Goal: Information Seeking & Learning: Ask a question

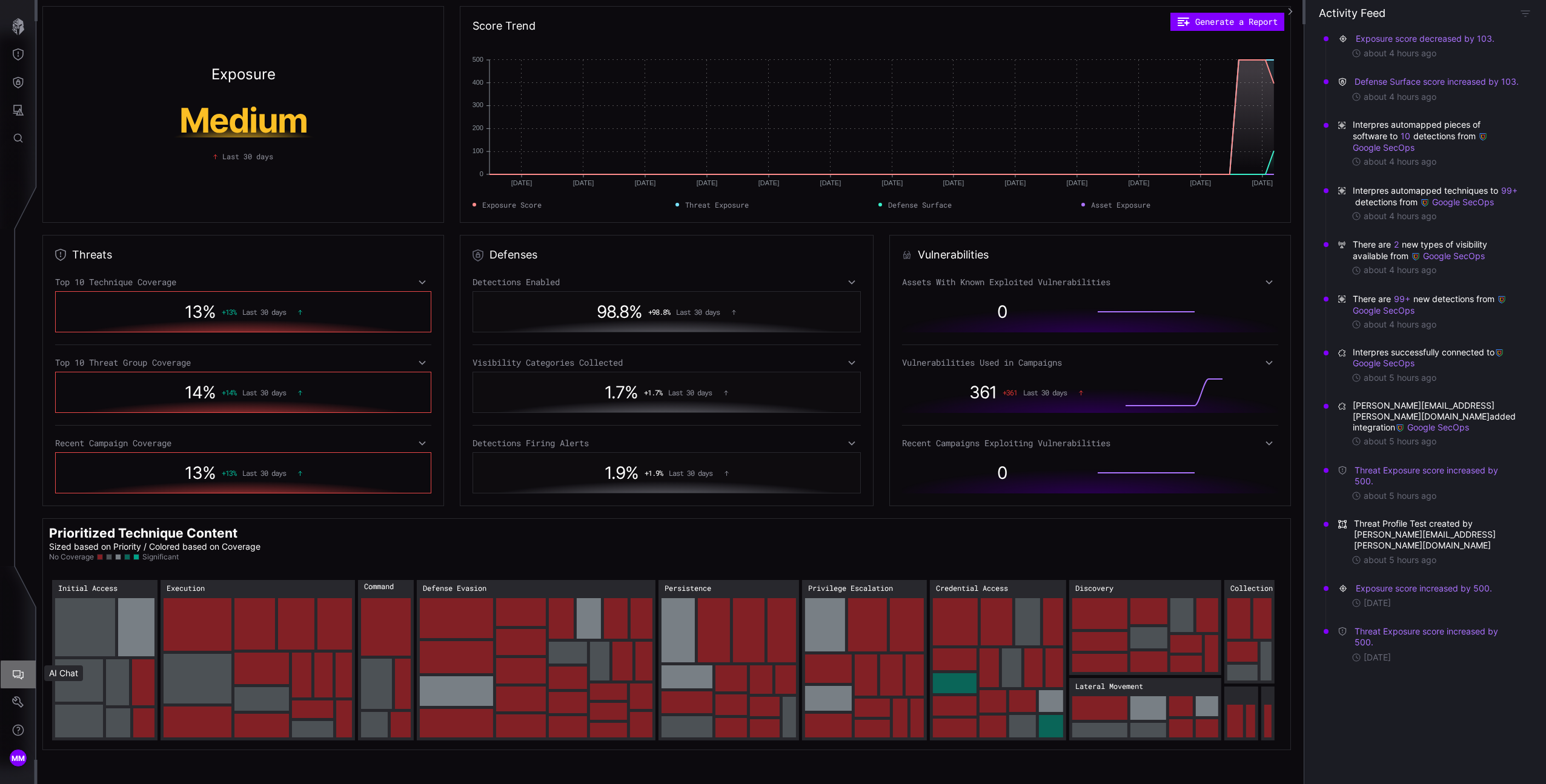
click at [18, 671] on icon "AI Chat" at bounding box center [18, 676] width 11 height 10
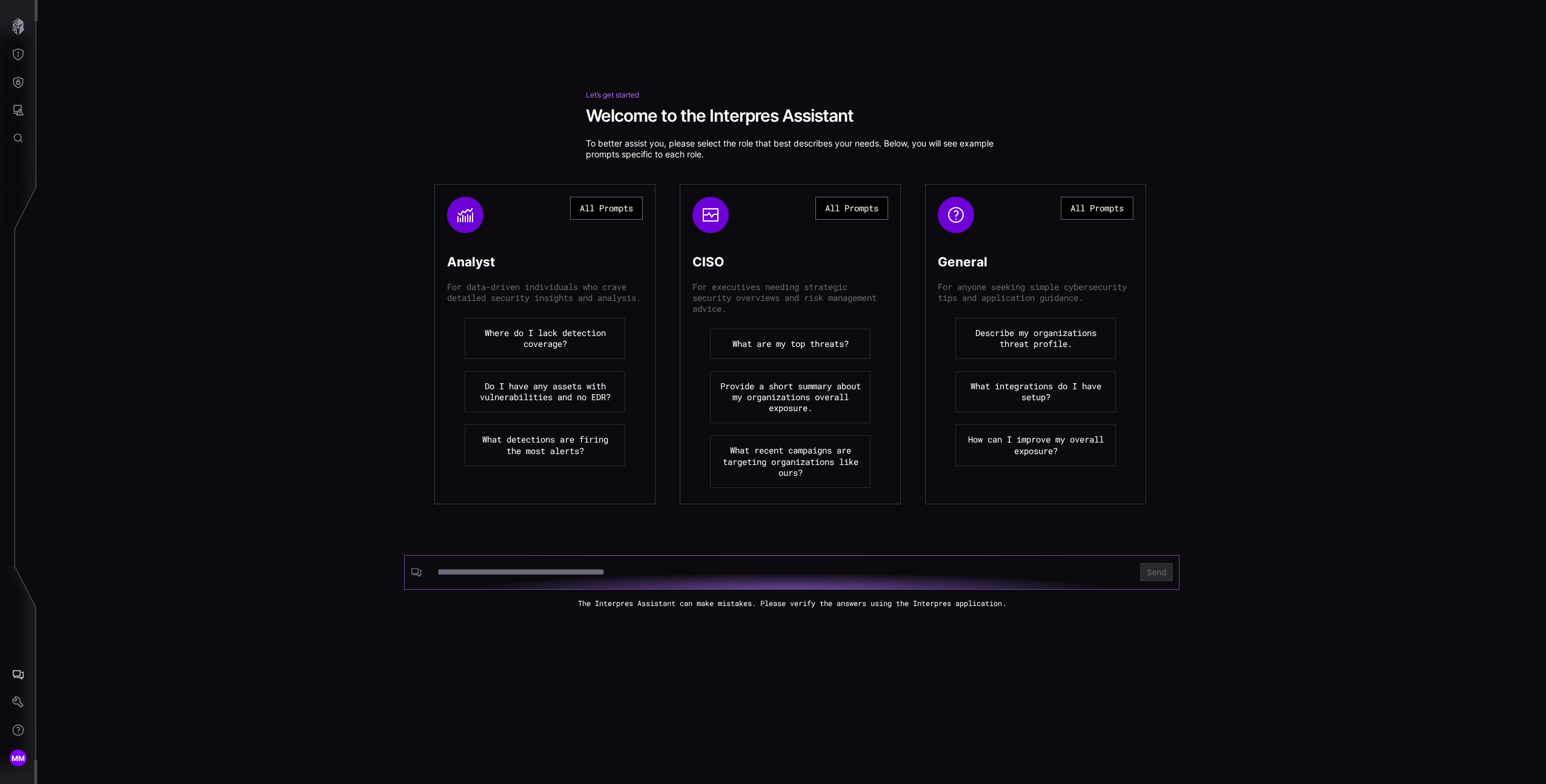
click at [583, 571] on input at bounding box center [781, 572] width 688 height 12
type input "****"
click button "Send" at bounding box center [1156, 572] width 33 height 18
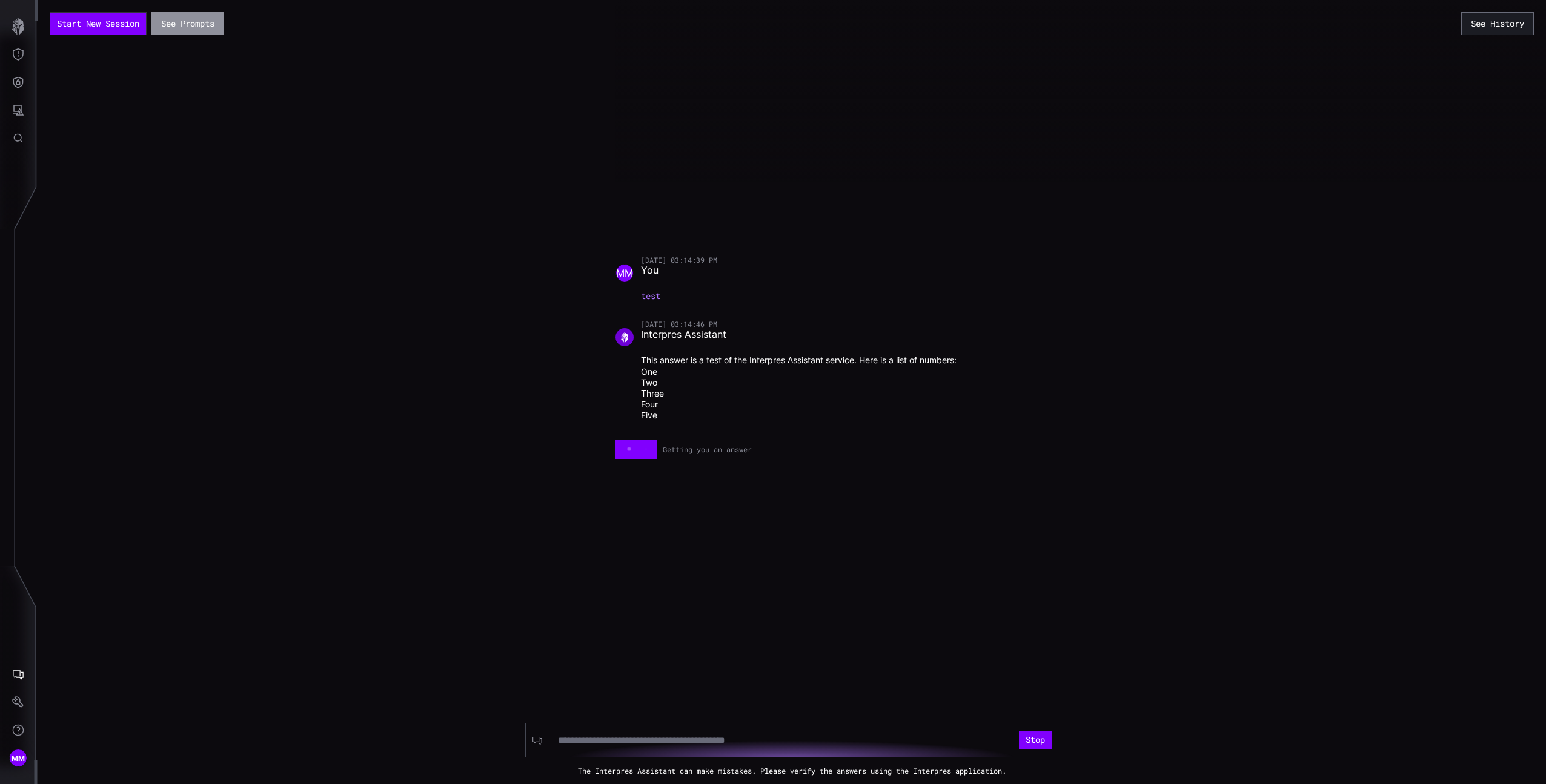
click at [179, 21] on button "See Prompts" at bounding box center [187, 23] width 73 height 23
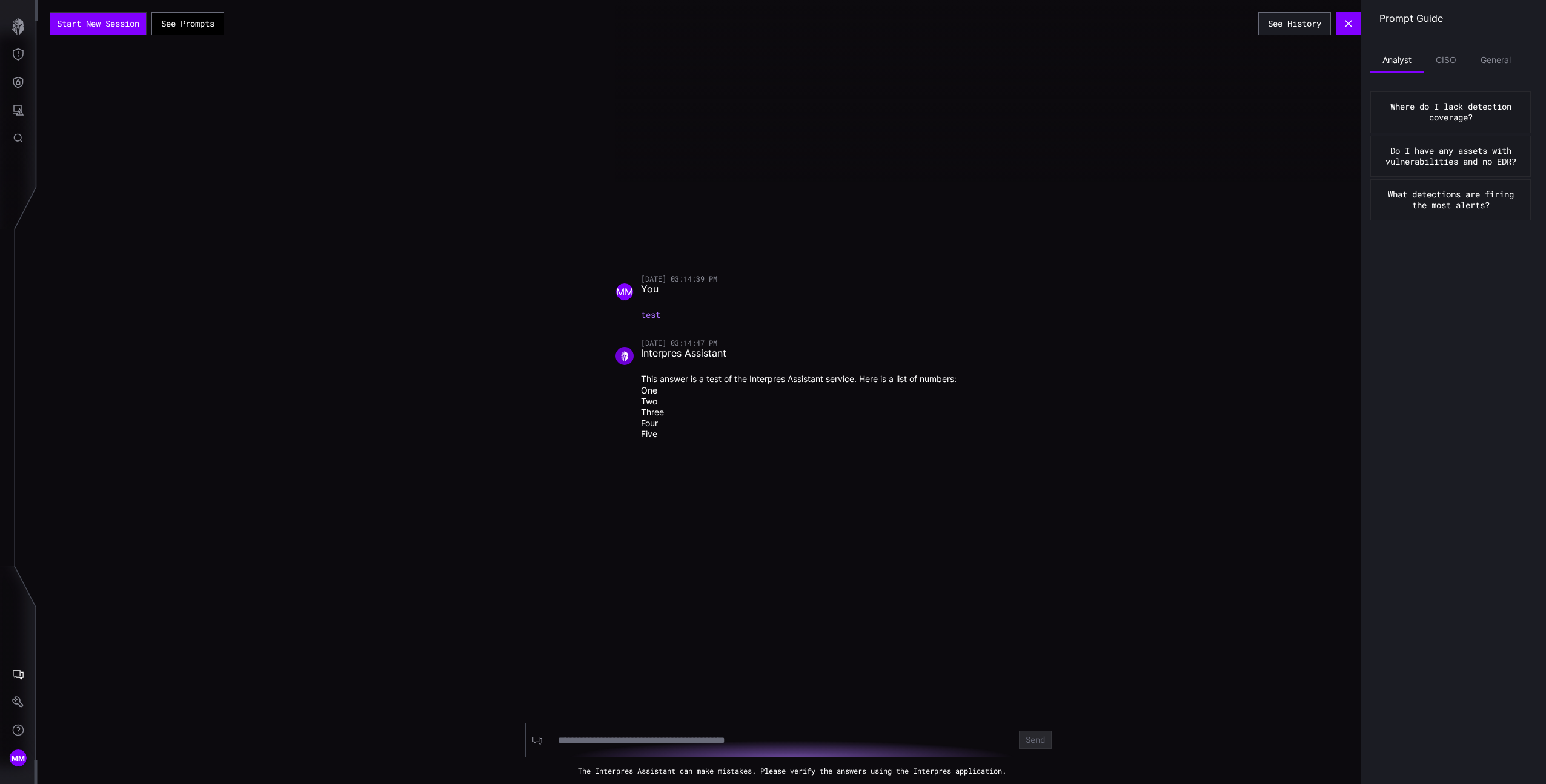
click at [1450, 107] on button "Where do I lack detection coverage?" at bounding box center [1450, 112] width 160 height 41
